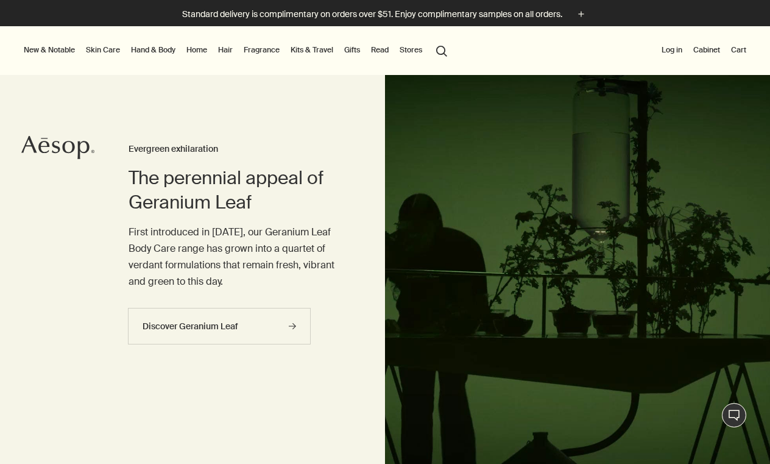
click at [102, 51] on link "Skin Care" at bounding box center [102, 50] width 39 height 15
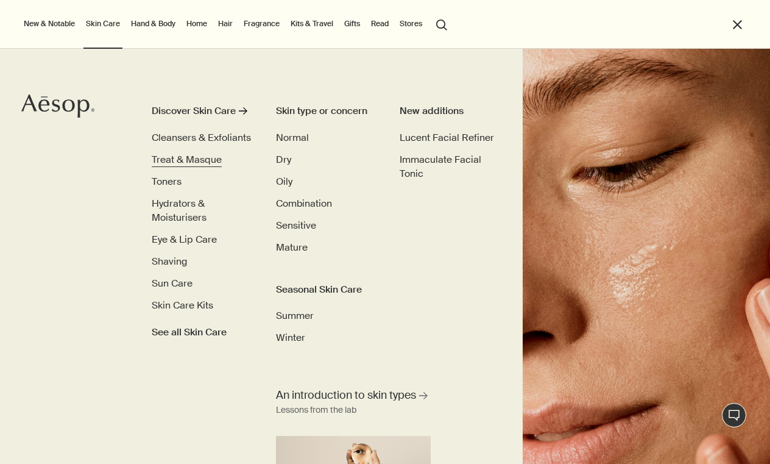
click at [175, 156] on span "Treat & Masque" at bounding box center [187, 159] width 70 height 13
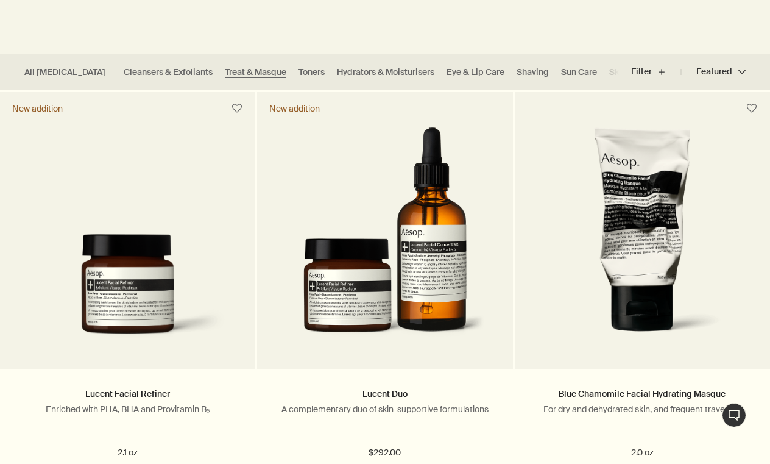
scroll to position [296, 0]
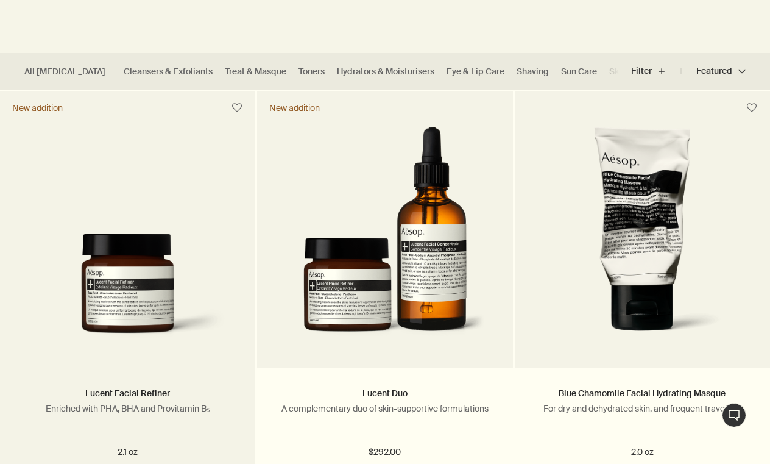
click at [145, 306] on img at bounding box center [127, 291] width 219 height 116
